Goal: Browse casually

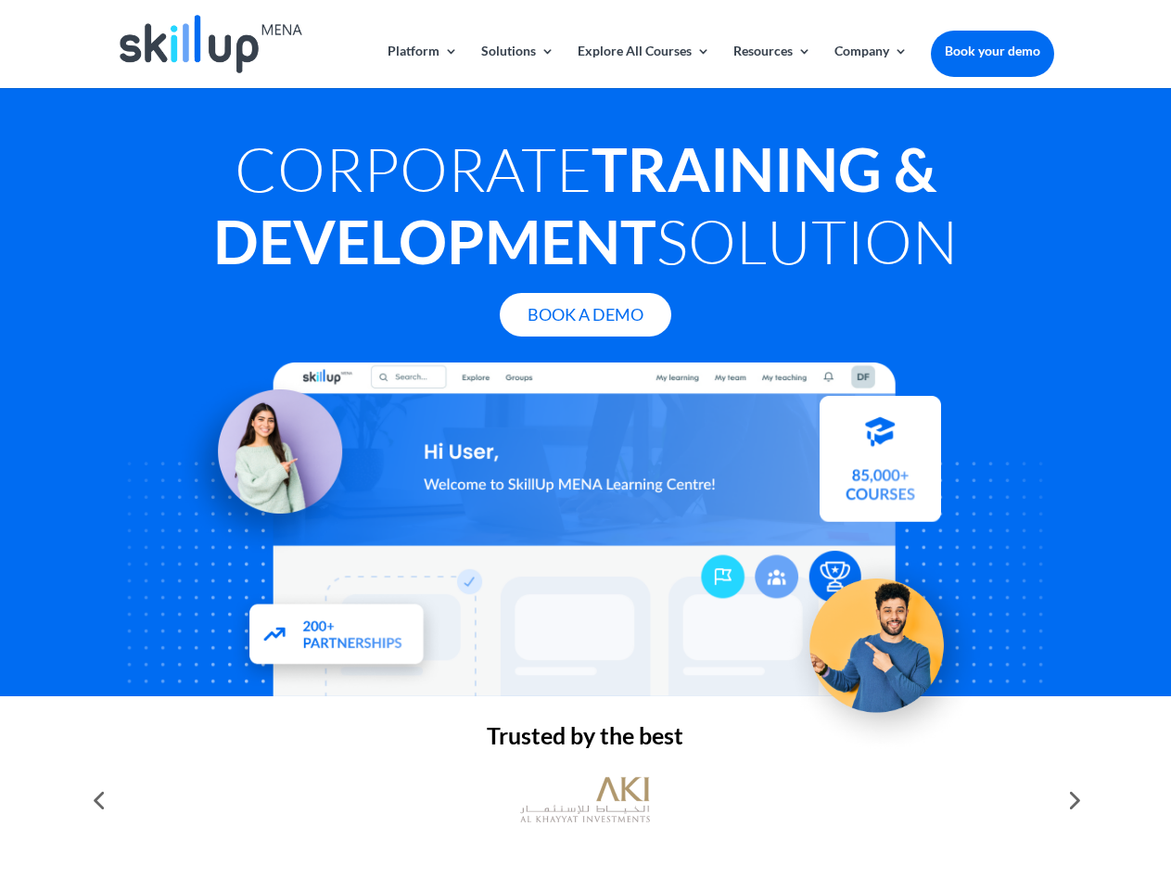
click at [585, 445] on div at bounding box center [585, 530] width 937 height 334
click at [517, 66] on link "Solutions" at bounding box center [517, 67] width 73 height 44
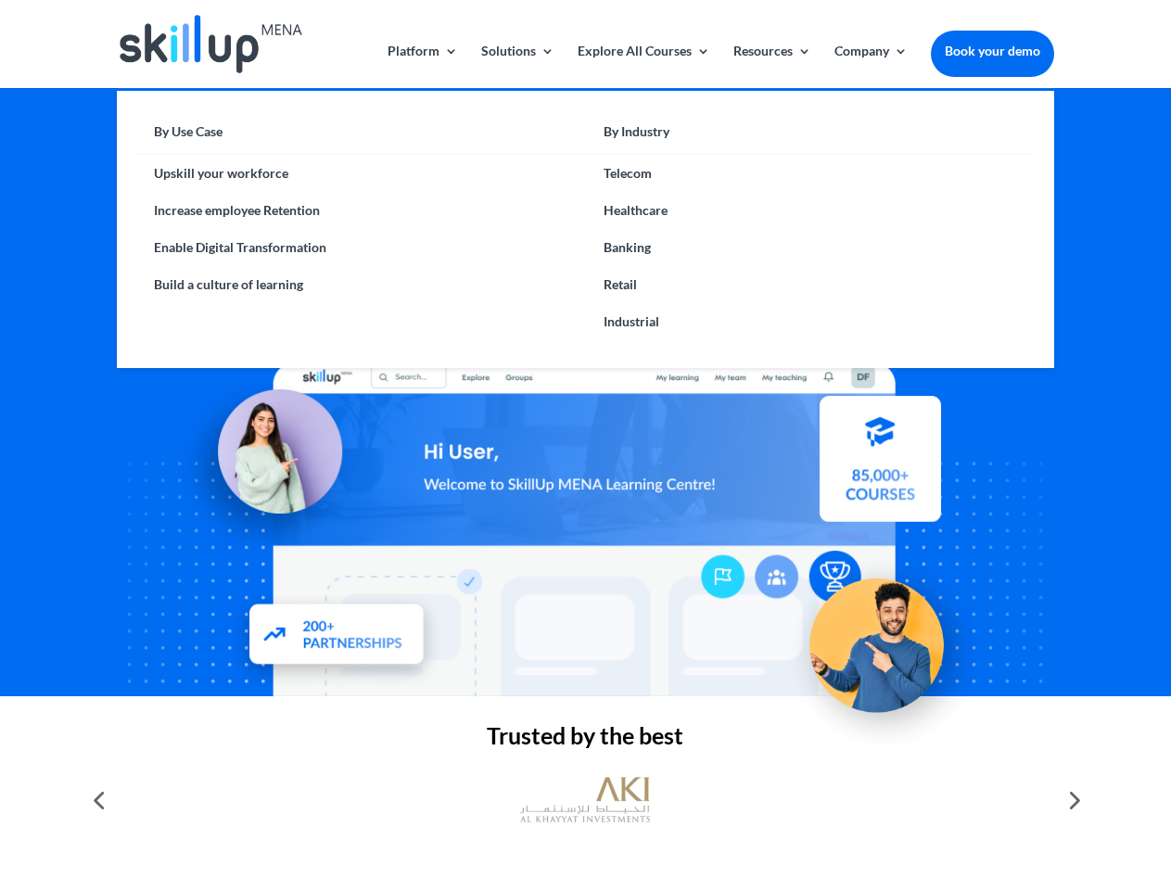
click at [643, 66] on link "Explore All Courses" at bounding box center [644, 67] width 133 height 44
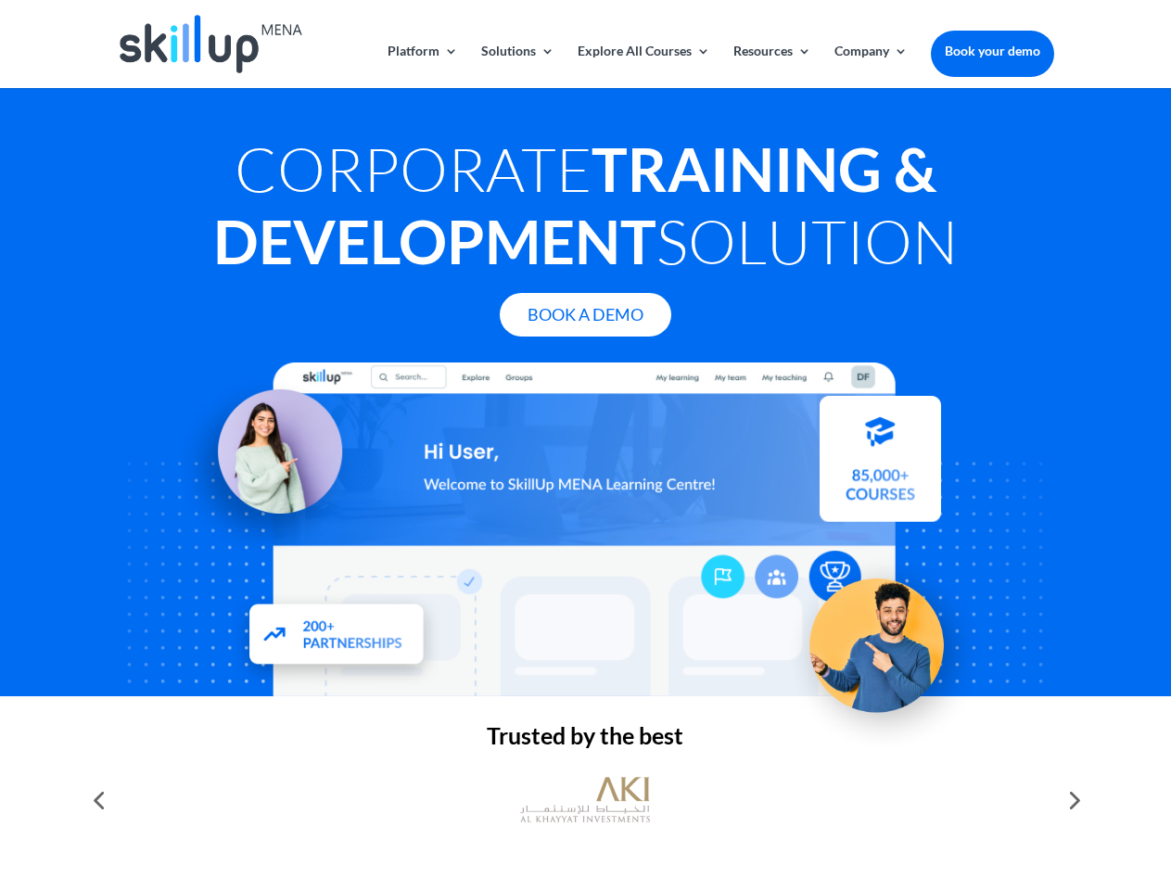
click at [771, 66] on link "Resources" at bounding box center [773, 67] width 78 height 44
click at [871, 66] on link "Company" at bounding box center [871, 67] width 73 height 44
click at [585, 800] on img at bounding box center [585, 800] width 130 height 65
